Goal: Task Accomplishment & Management: Manage account settings

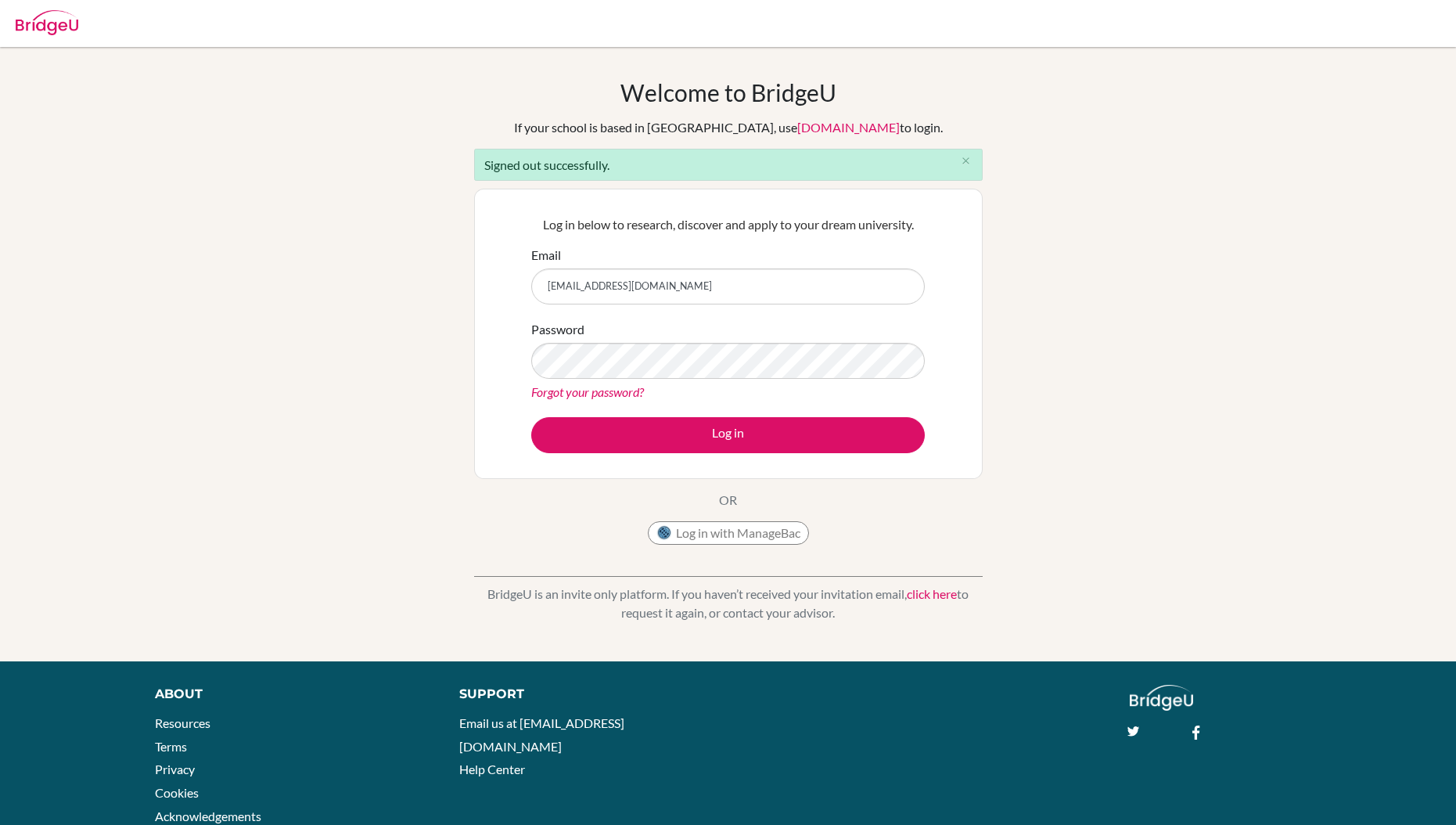
click at [825, 297] on input "[EMAIL_ADDRESS][DOMAIN_NAME]" at bounding box center [728, 286] width 394 height 36
type input "alessandro.iacovacci@bridge-u.com"
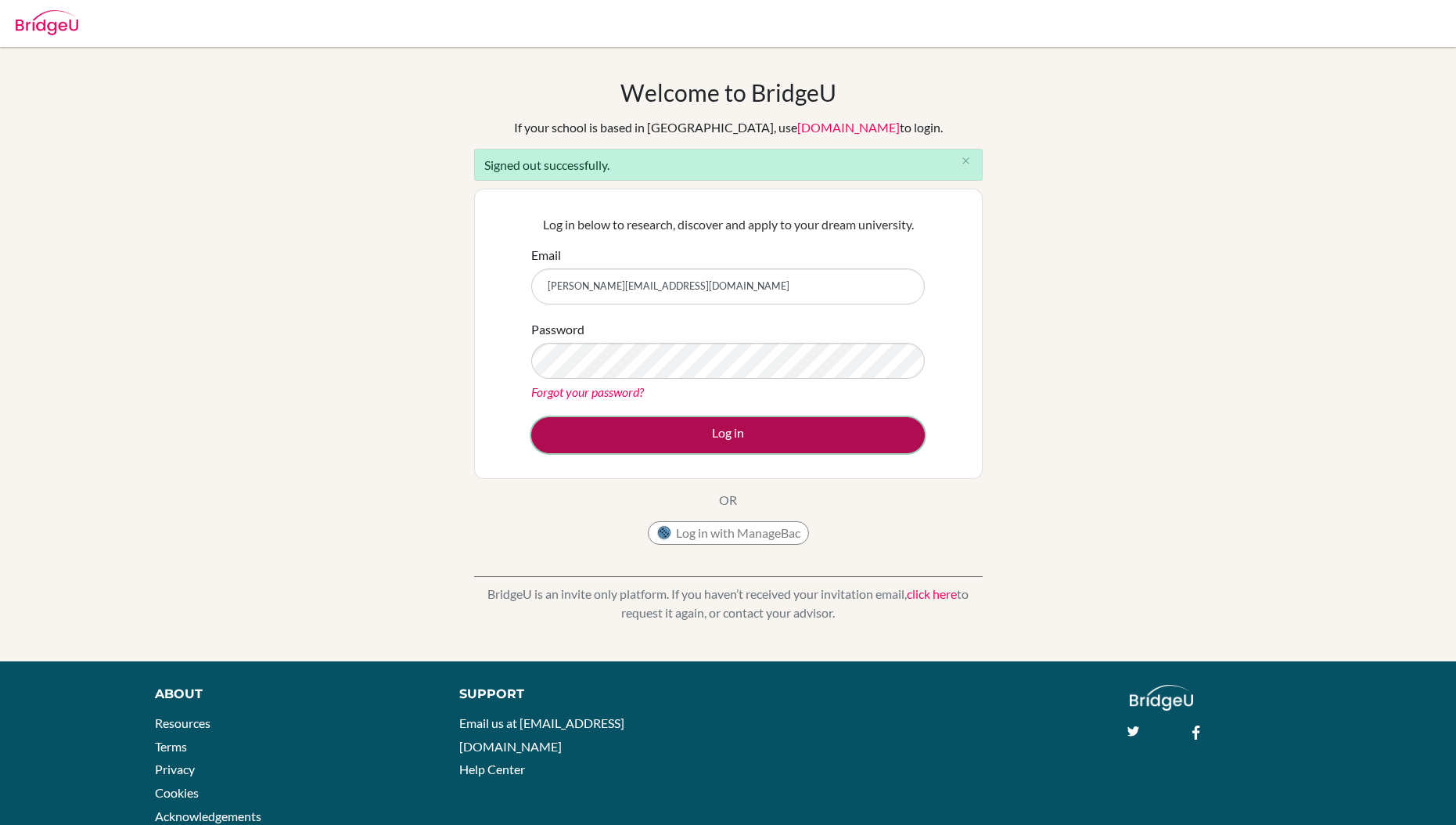
click at [741, 435] on button "Log in" at bounding box center [728, 434] width 394 height 36
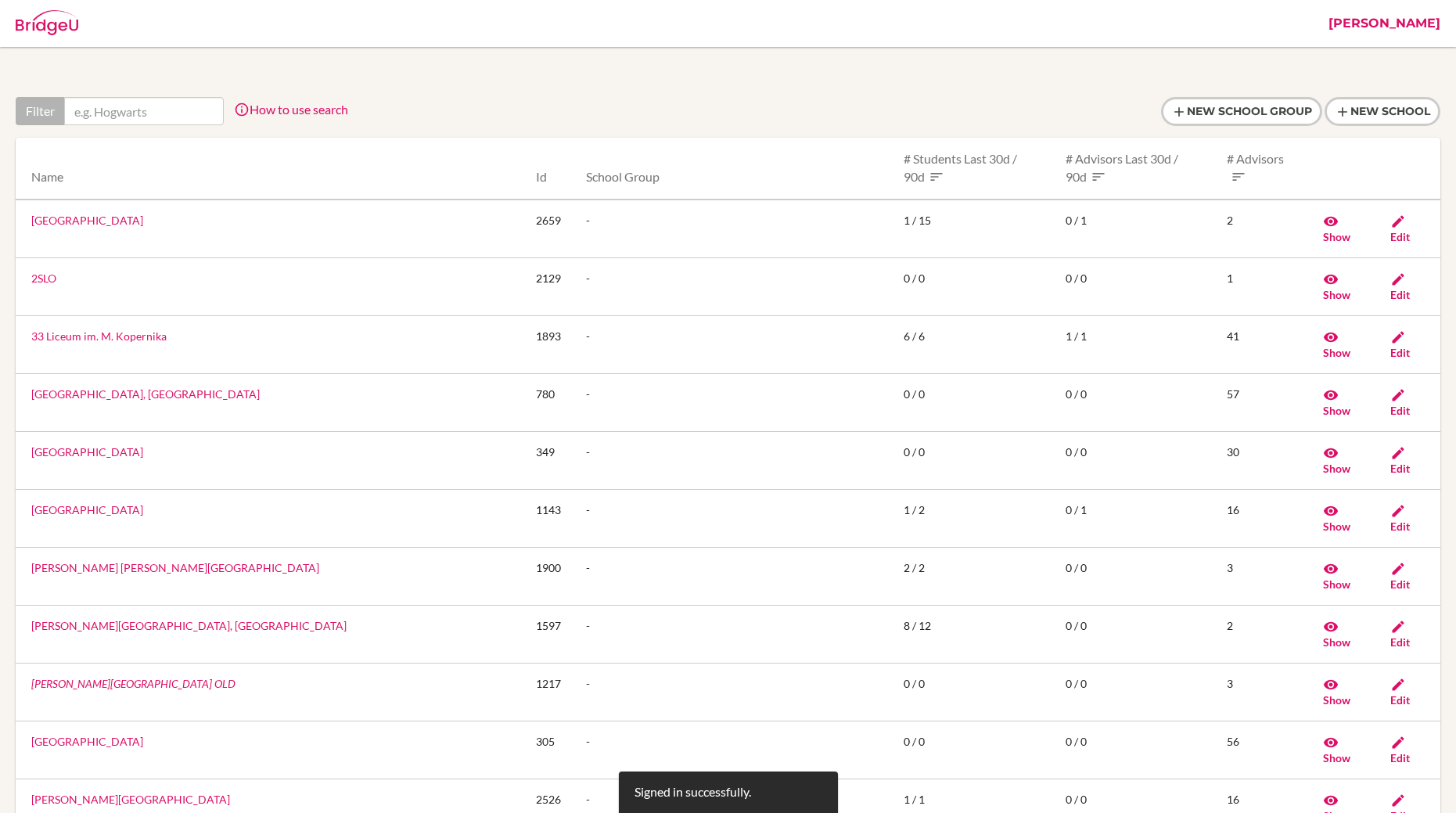
click at [1414, 14] on link "[PERSON_NAME]" at bounding box center [1385, 23] width 128 height 47
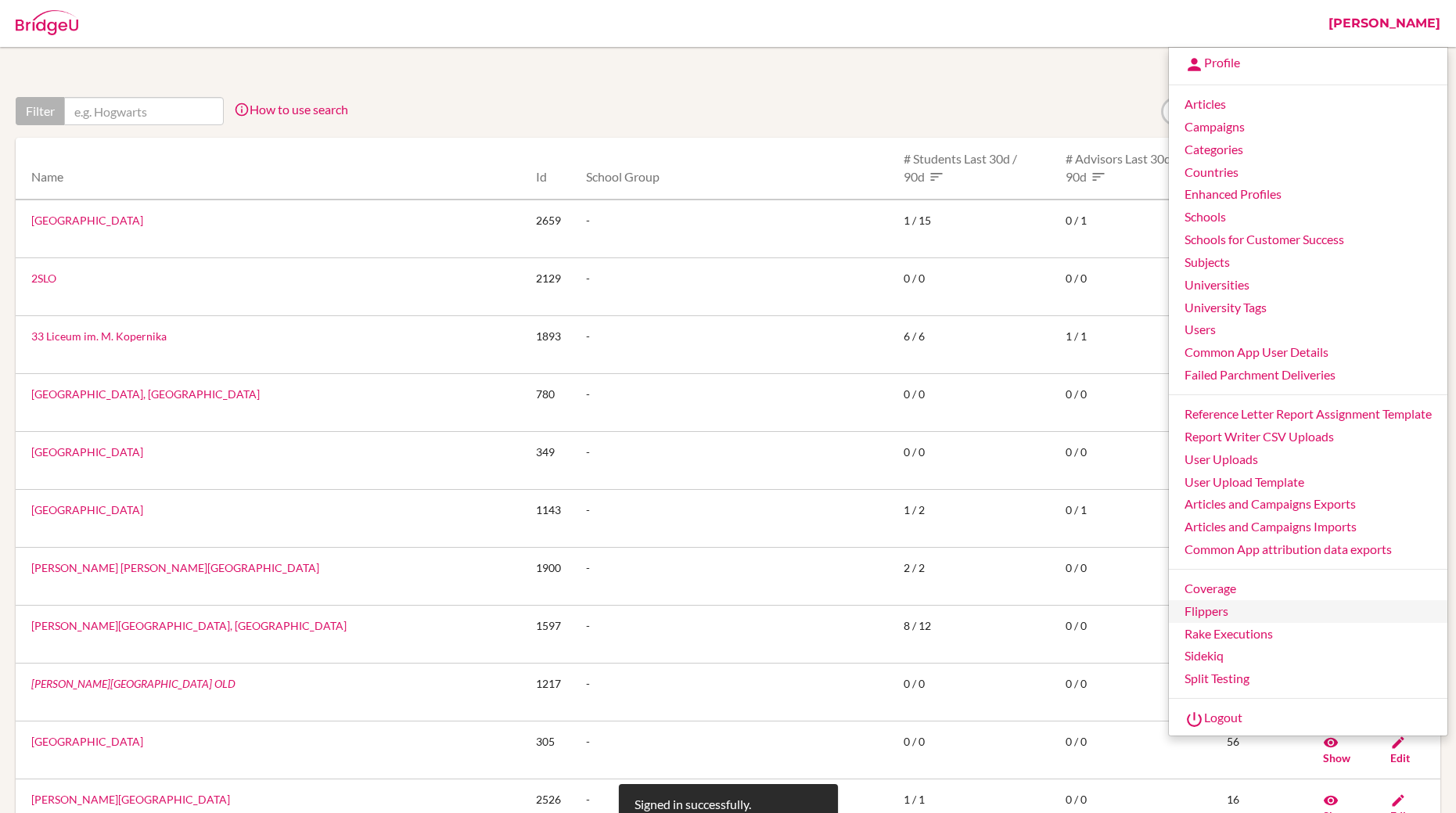
click at [1194, 615] on link "Flippers" at bounding box center [1308, 611] width 279 height 23
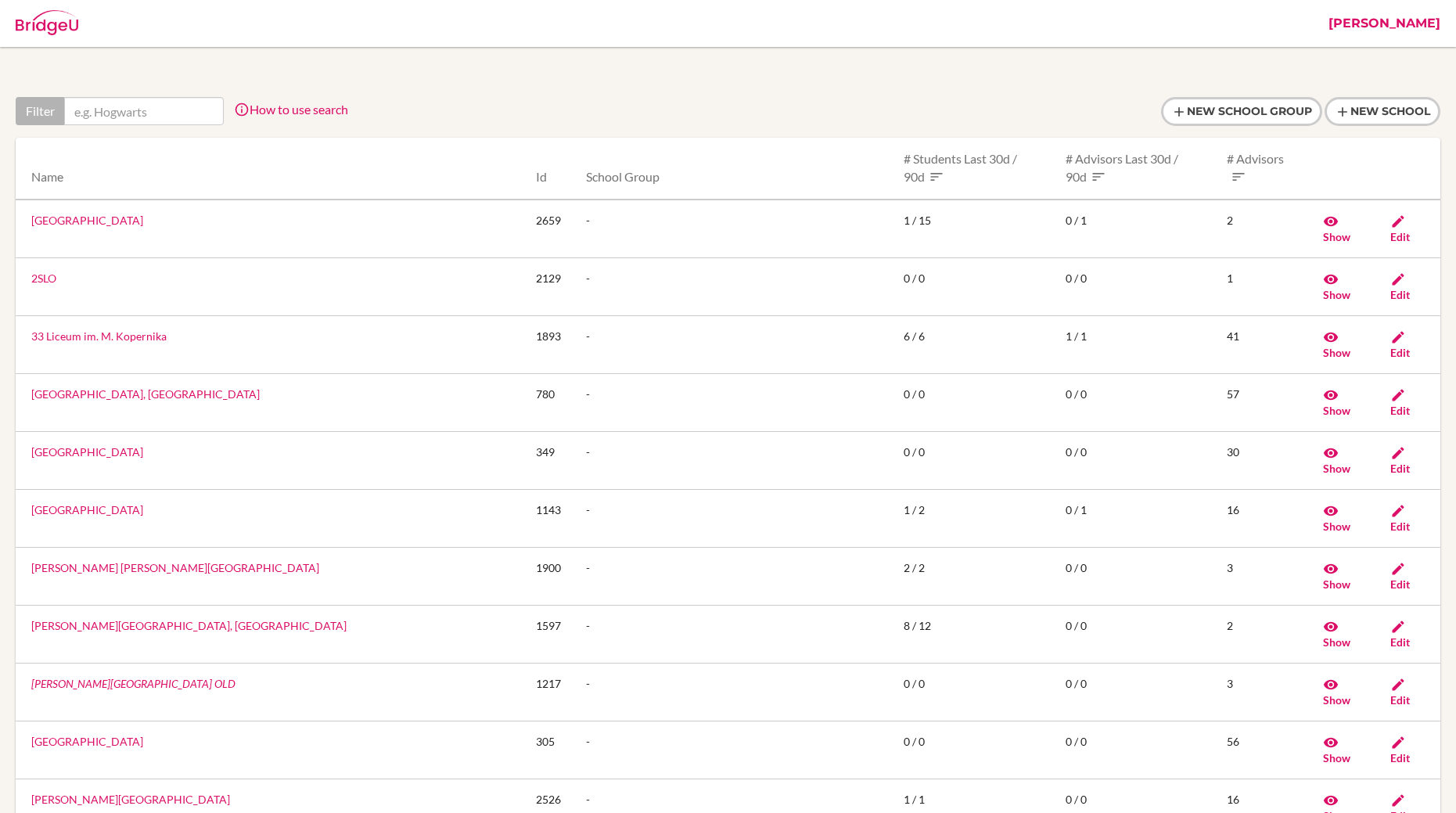
click at [1384, 31] on link "[PERSON_NAME]" at bounding box center [1385, 23] width 128 height 47
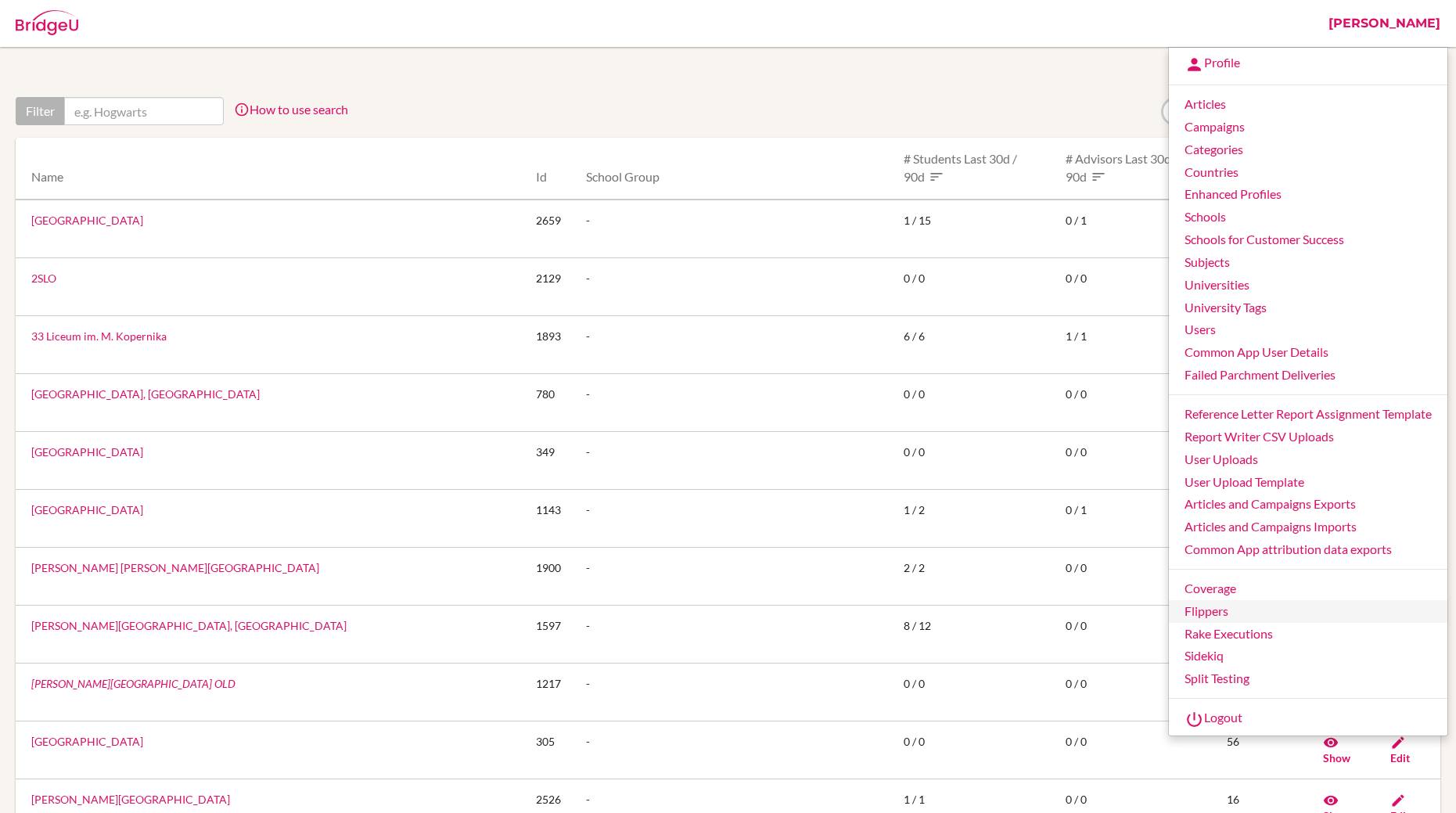
click at [1204, 611] on link "Flippers" at bounding box center [1308, 611] width 279 height 23
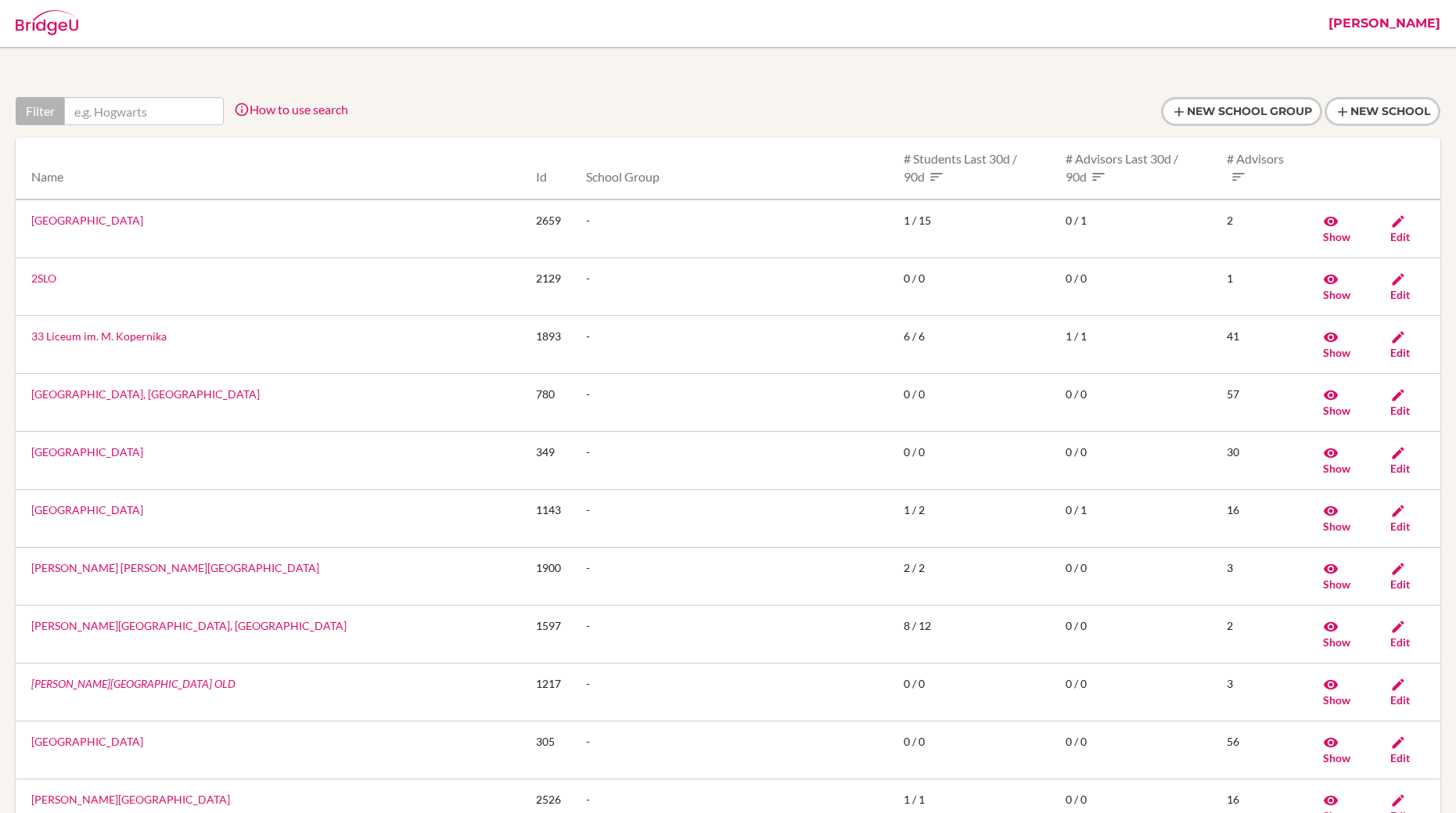
click at [1404, 22] on link "[PERSON_NAME]" at bounding box center [1385, 23] width 128 height 47
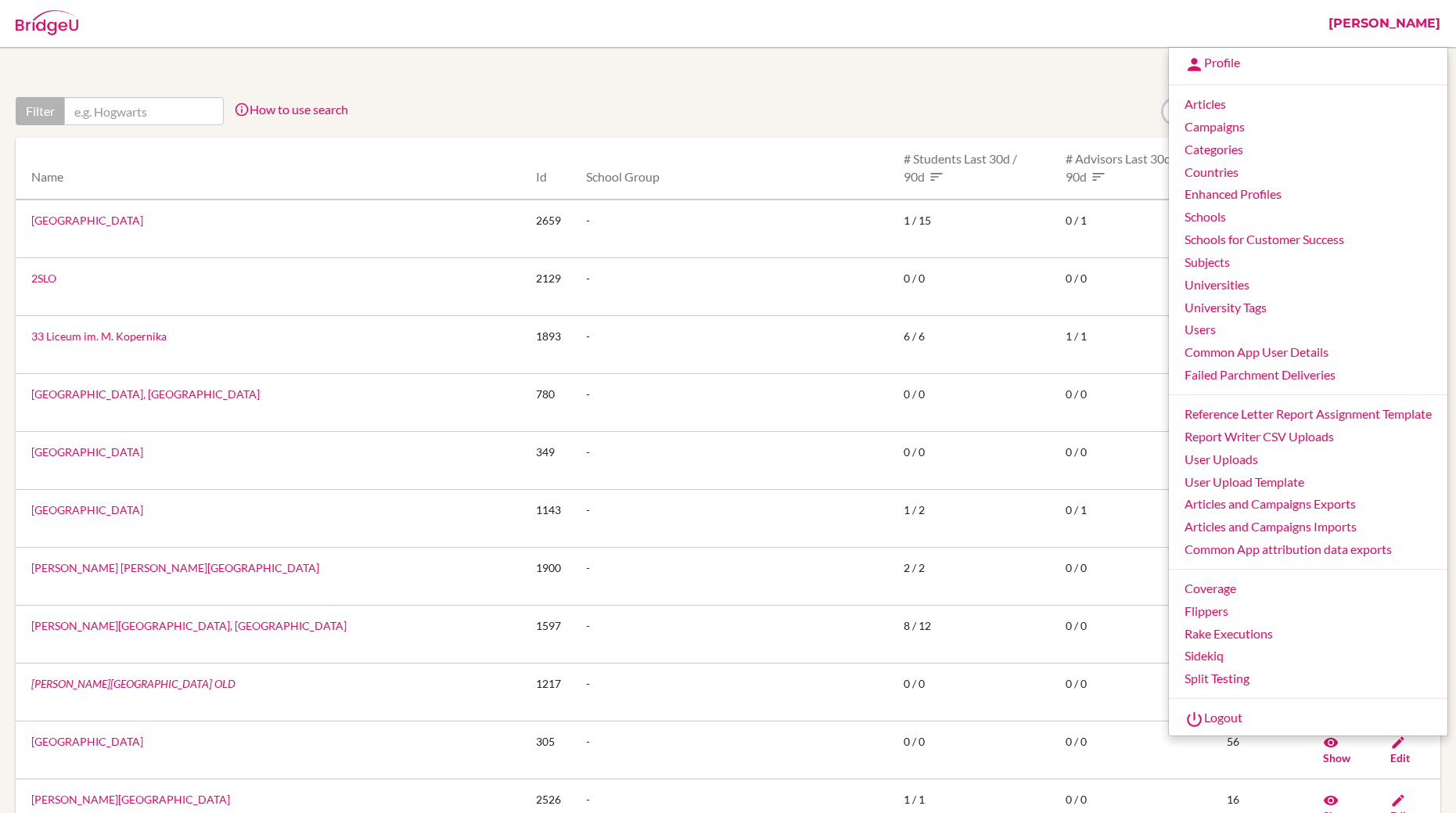
click at [587, 97] on div at bounding box center [728, 111] width 1425 height 29
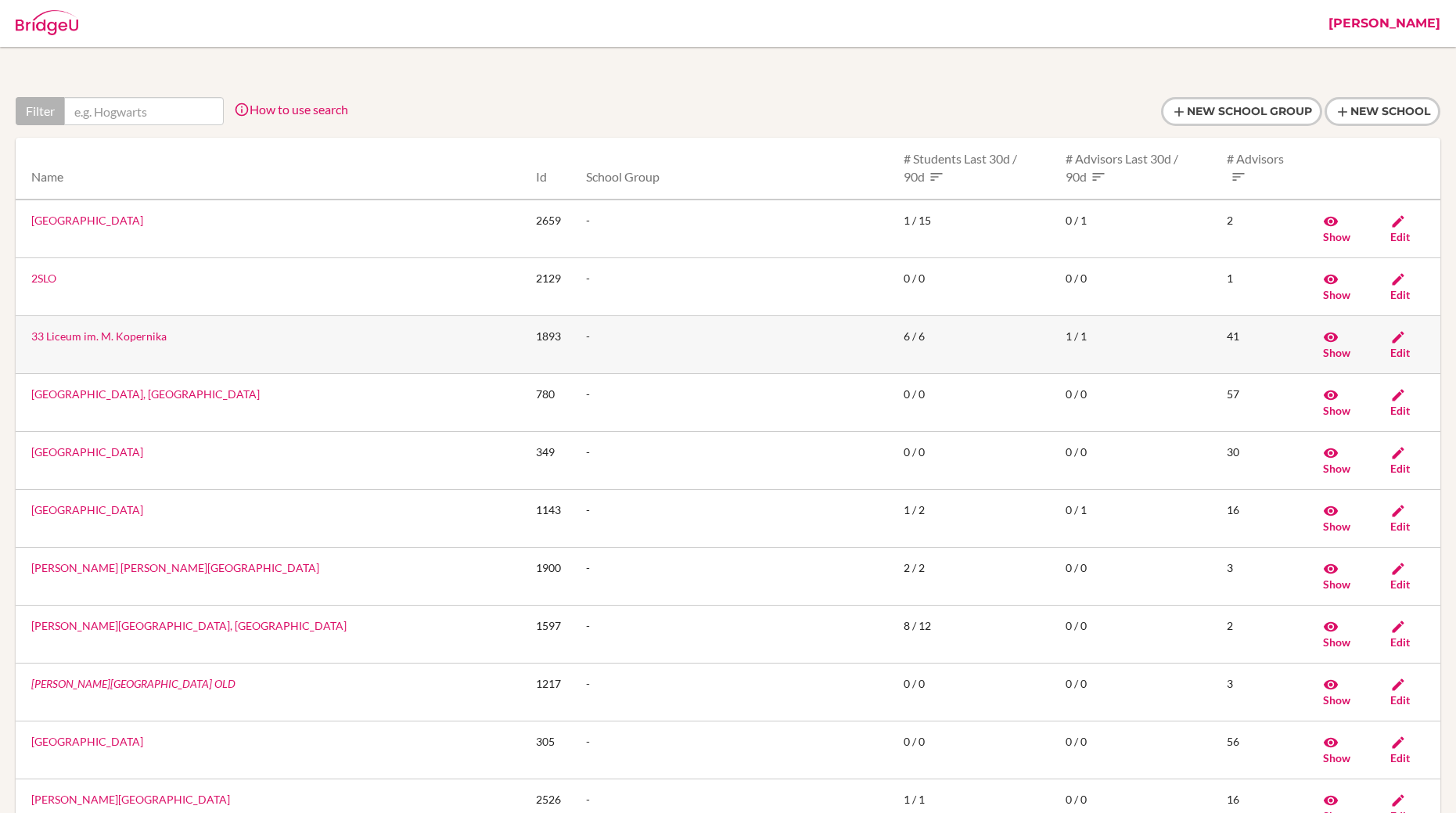
click at [57, 329] on link "33 Liceum im. M. Kopernika" at bounding box center [98, 336] width 136 height 13
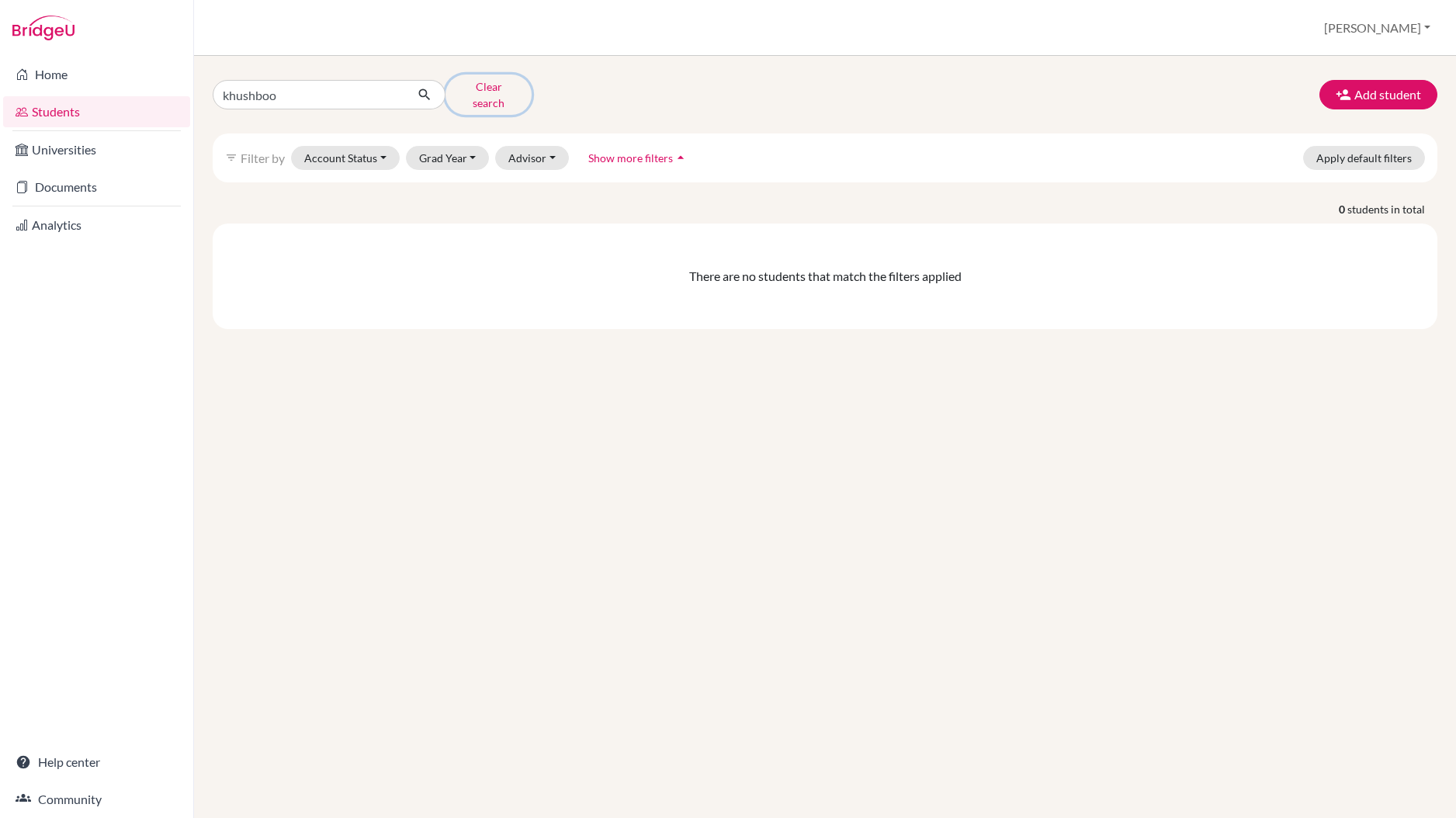
click at [472, 93] on button "Clear search" at bounding box center [488, 94] width 86 height 40
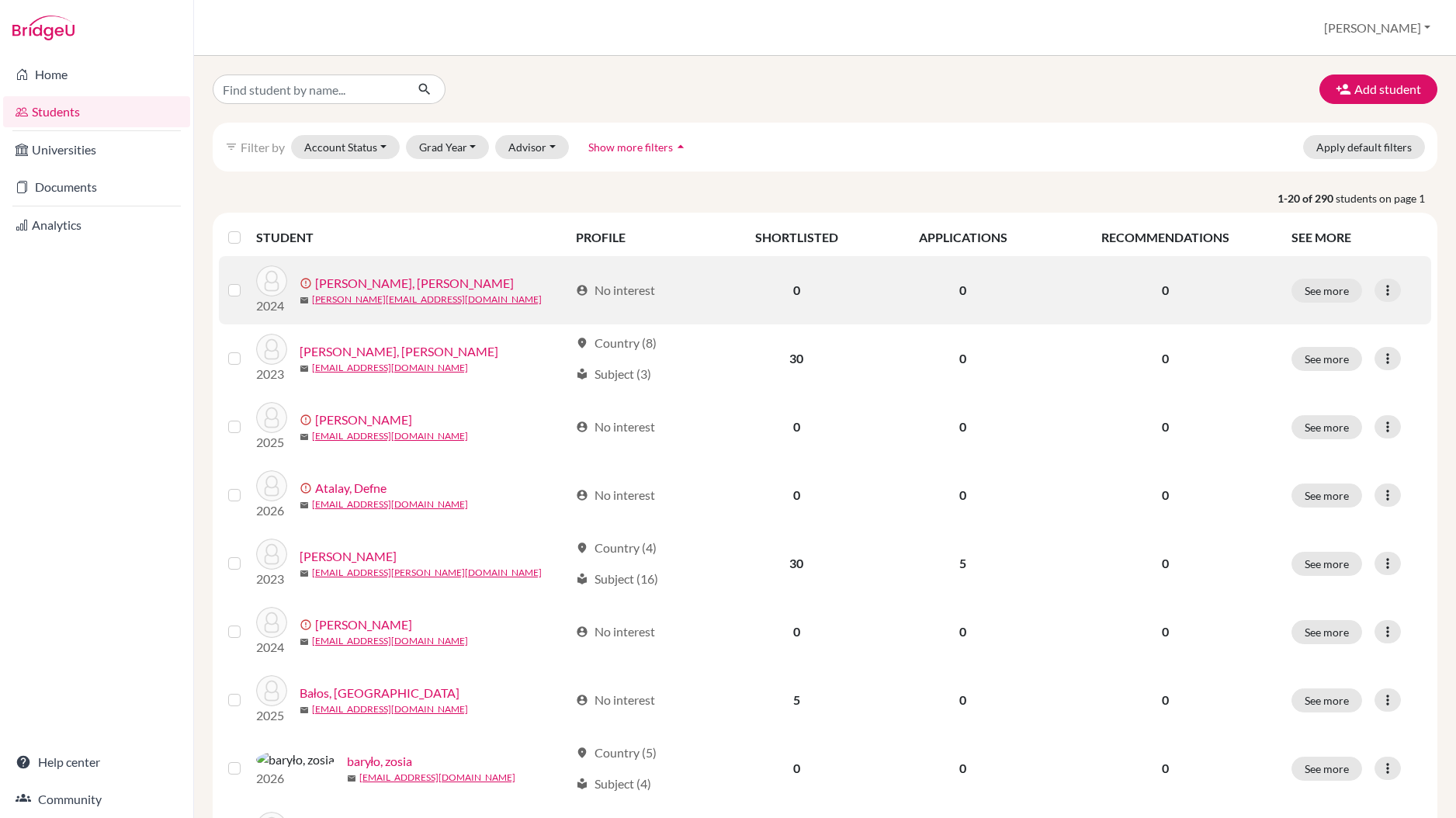
click at [413, 283] on link "[PERSON_NAME], [PERSON_NAME]" at bounding box center [414, 283] width 198 height 19
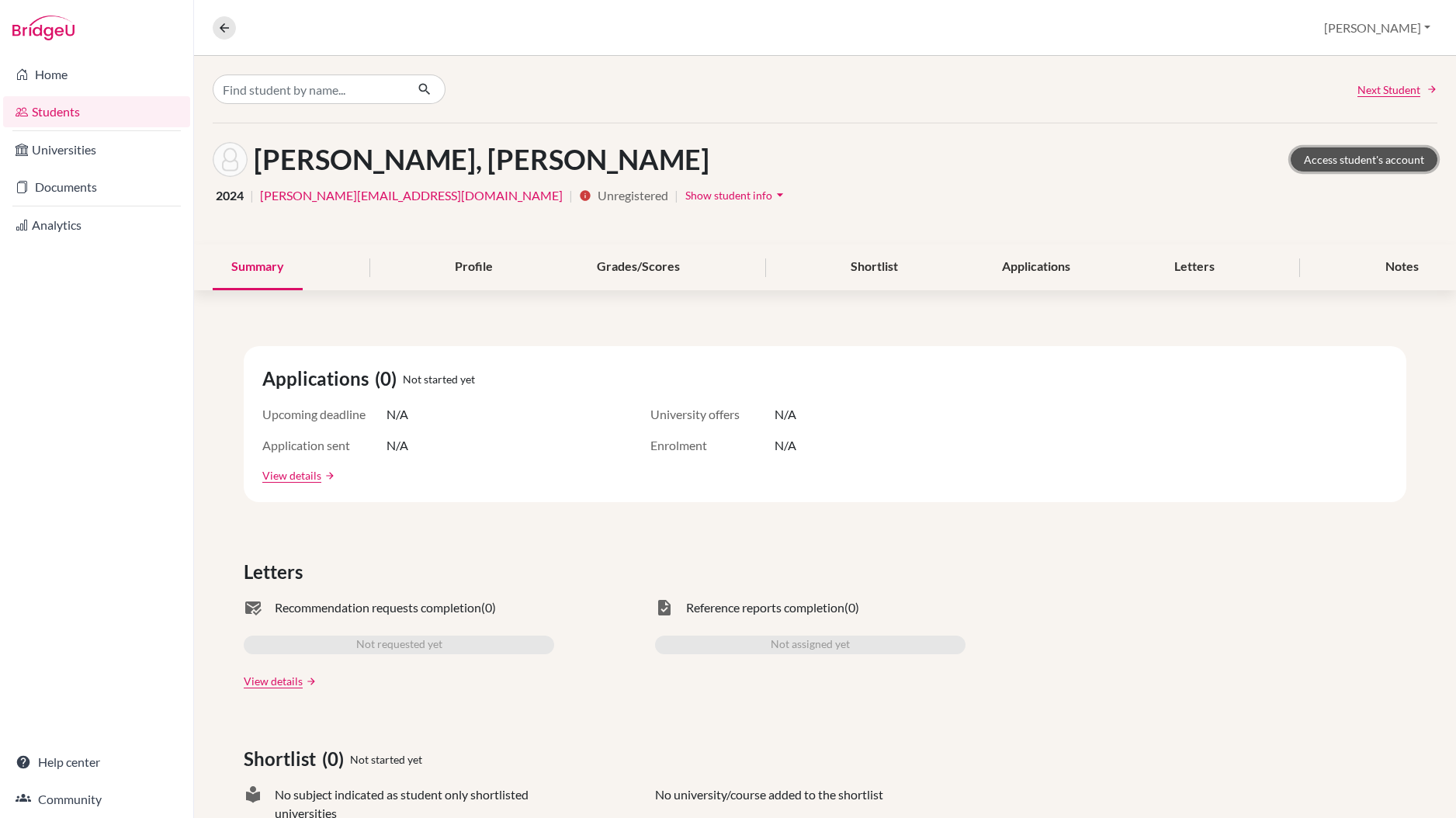
click at [1369, 158] on link "Access student's account" at bounding box center [1364, 159] width 146 height 24
